Goal: Information Seeking & Learning: Find specific page/section

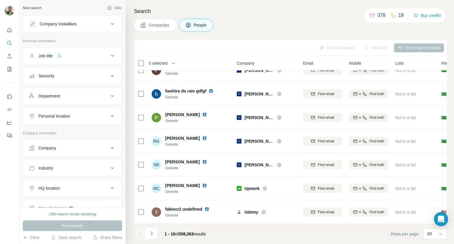
click at [56, 115] on div "Personal location" at bounding box center [54, 116] width 32 height 6
click at [54, 132] on input "text" at bounding box center [72, 131] width 87 height 11
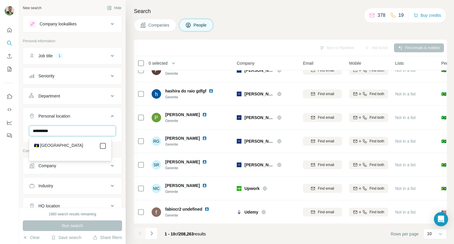
type input "**********"
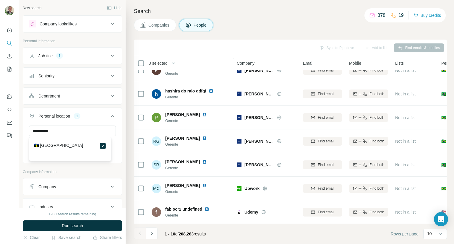
click at [109, 56] on icon at bounding box center [112, 55] width 7 height 7
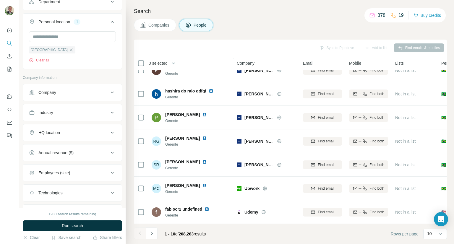
scroll to position [148, 0]
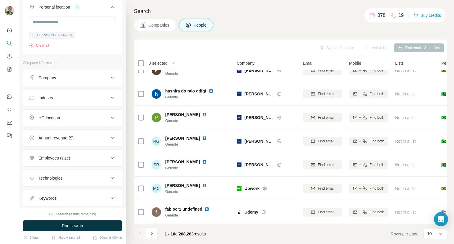
click at [77, 141] on button "Annual revenue ($)" at bounding box center [72, 138] width 99 height 14
click at [32, 175] on icon at bounding box center [32, 173] width 7 height 7
click at [33, 183] on icon at bounding box center [32, 183] width 7 height 7
click at [32, 195] on icon at bounding box center [32, 194] width 7 height 7
click at [30, 205] on icon at bounding box center [32, 205] width 7 height 7
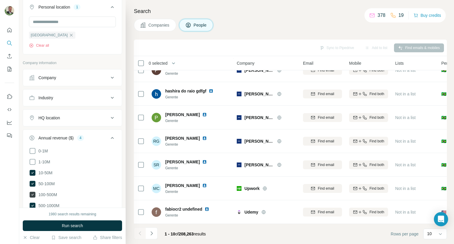
scroll to position [178, 0]
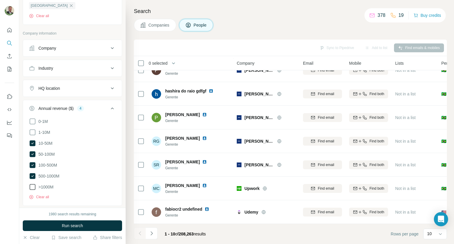
click at [31, 187] on icon at bounding box center [32, 187] width 7 height 7
click at [53, 226] on button "Run search" at bounding box center [72, 226] width 99 height 11
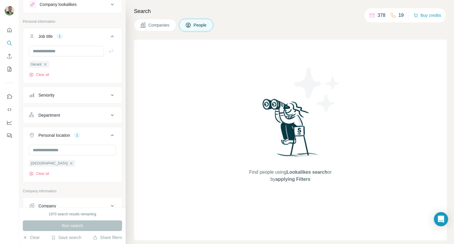
scroll to position [30, 0]
